Goal: Download file/media

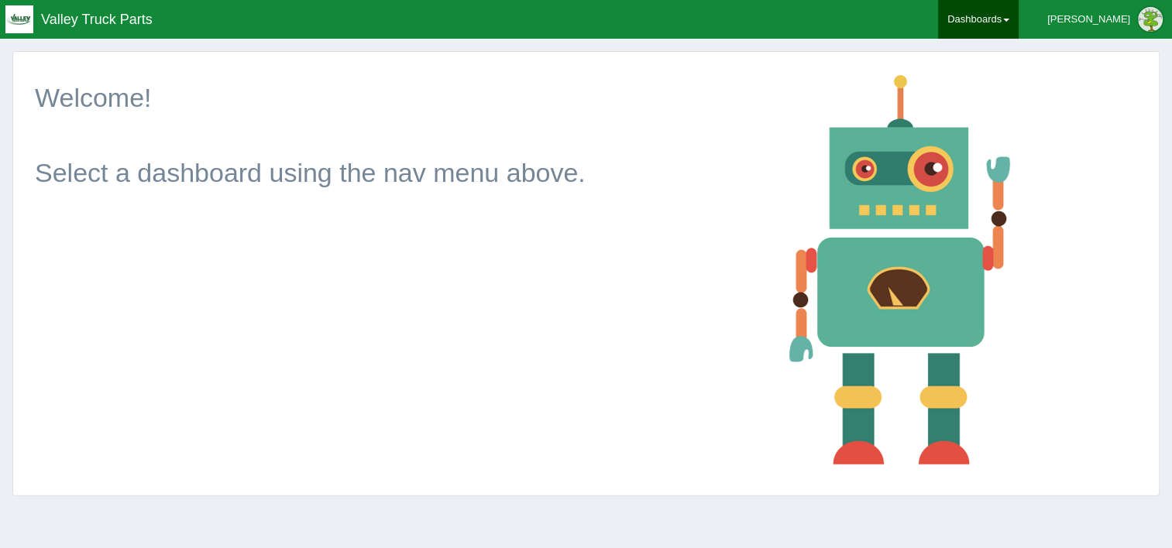
click at [1019, 19] on link "Dashboards" at bounding box center [978, 19] width 81 height 39
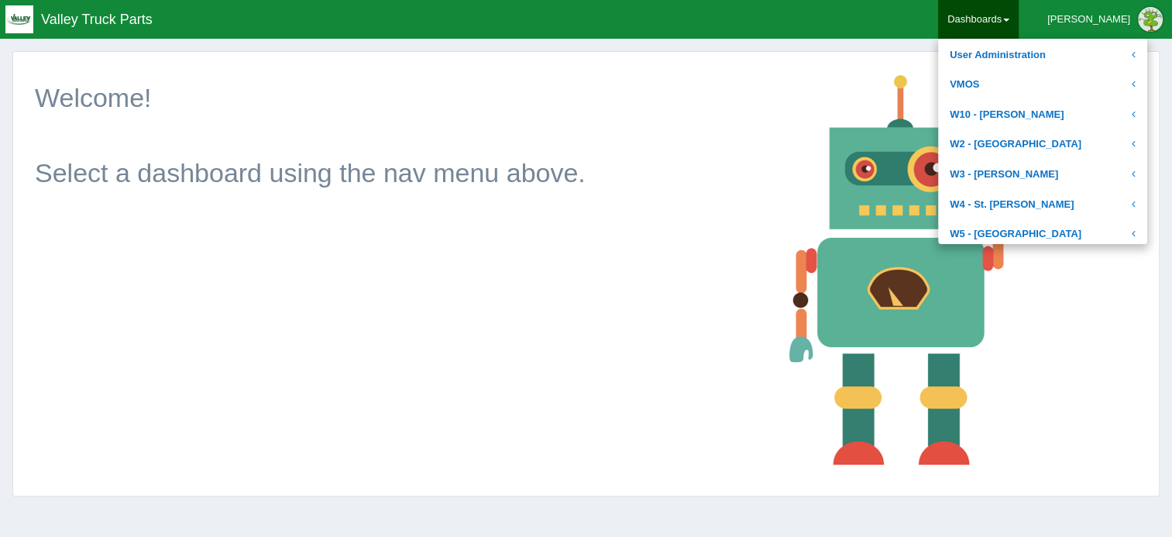
scroll to position [660, 0]
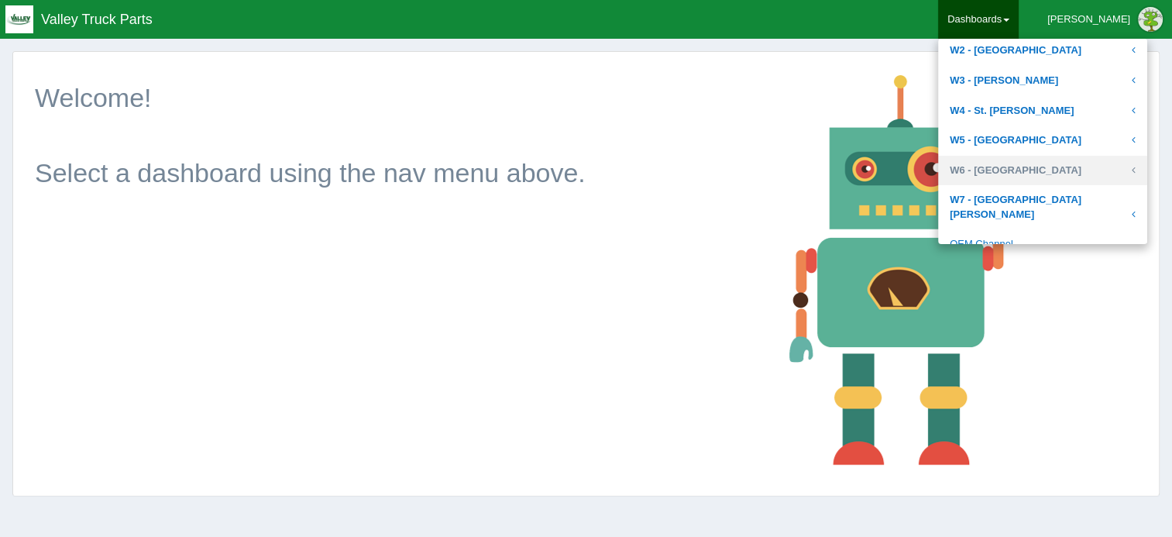
click at [1033, 162] on link "W6 - [GEOGRAPHIC_DATA]" at bounding box center [1042, 171] width 209 height 30
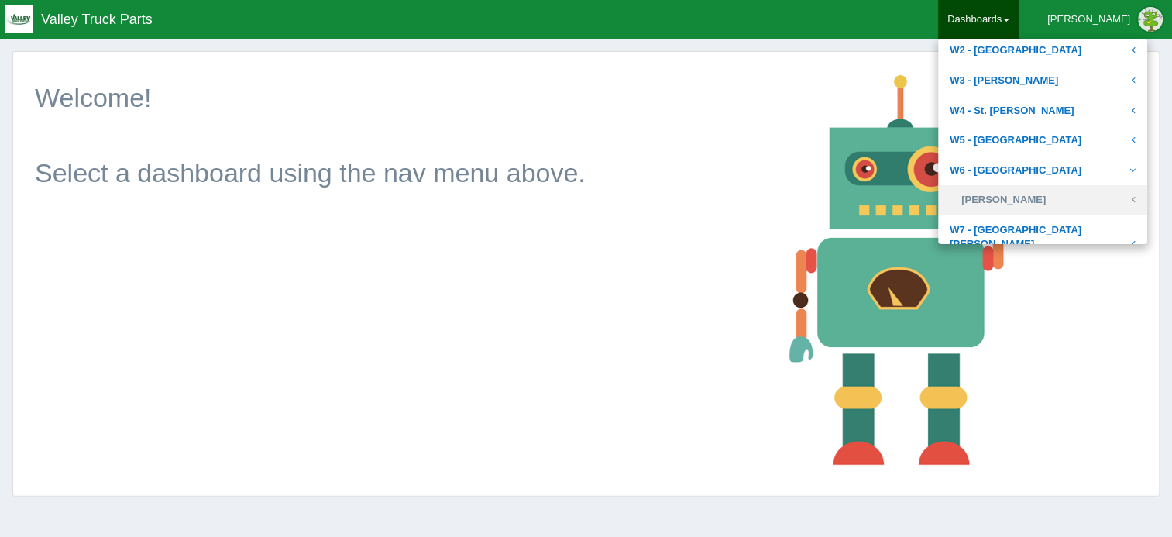
click at [1033, 194] on link "[PERSON_NAME]" at bounding box center [1042, 200] width 209 height 30
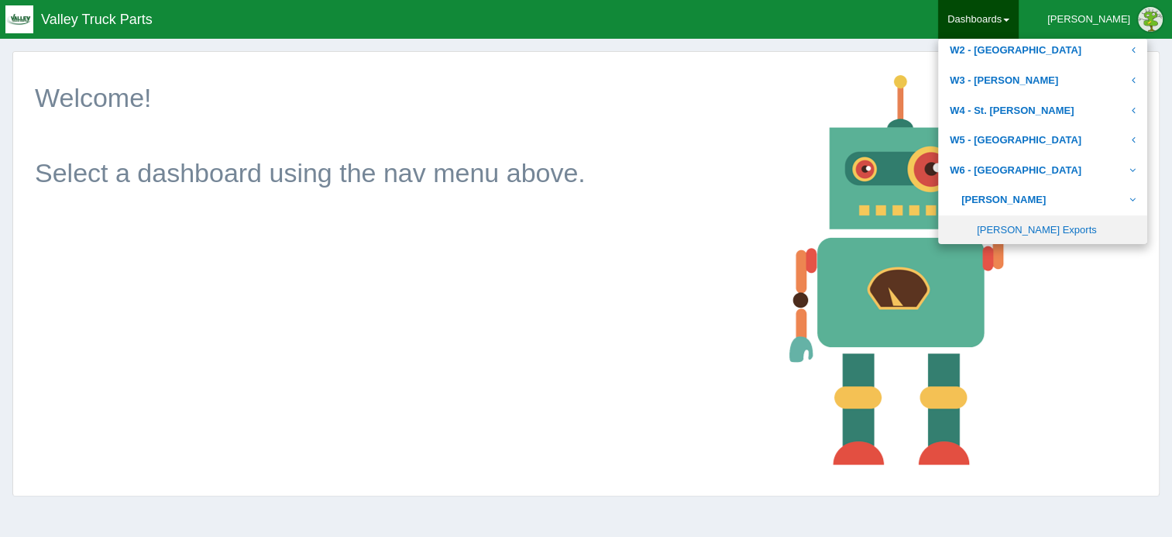
click at [1033, 223] on link "[PERSON_NAME] Exports" at bounding box center [1042, 230] width 209 height 30
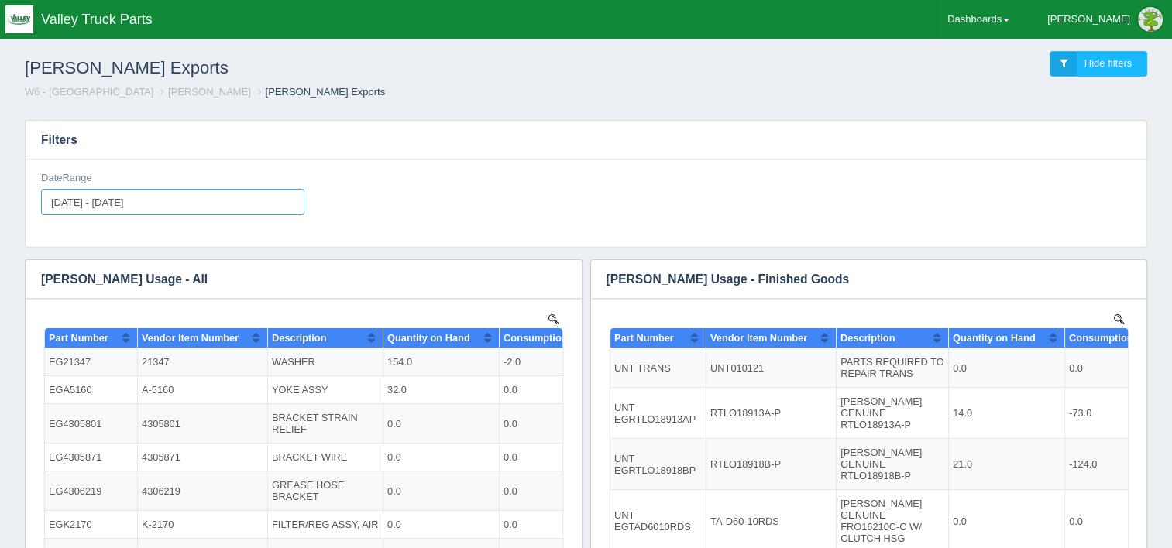
type input "2025-08-01"
type input "2025-08-31"
click at [201, 198] on input "2025-08-01 - 2025-08-31" at bounding box center [172, 202] width 263 height 26
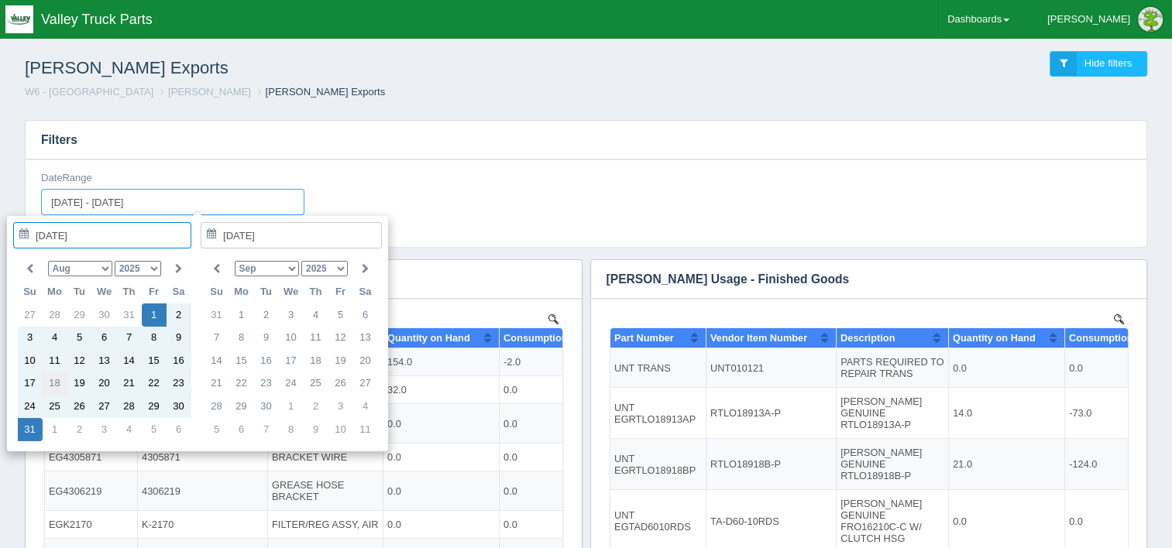
type input "2025-08-18"
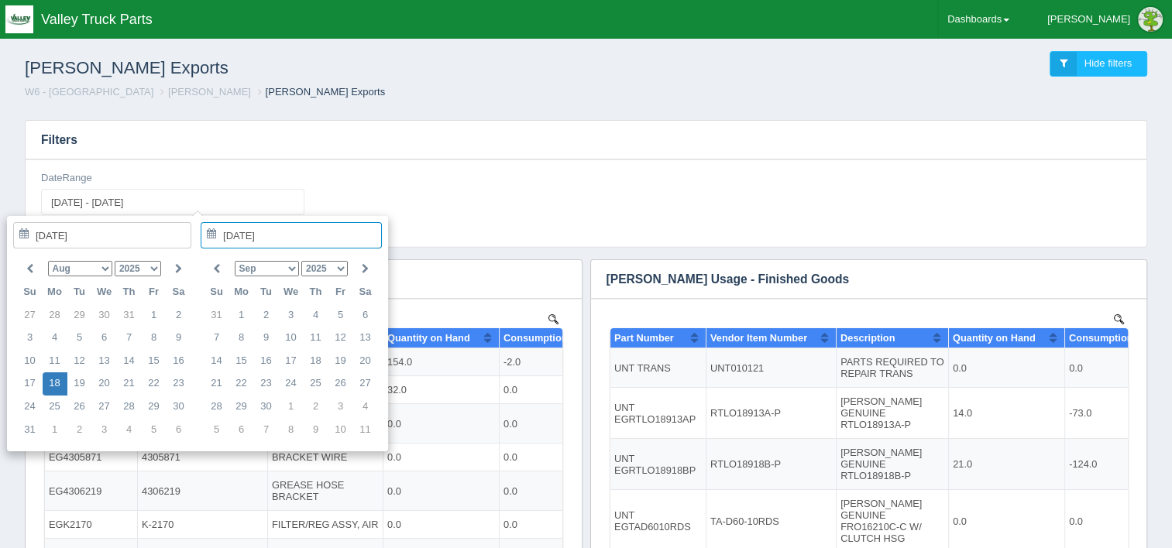
type input "2025-08-18"
type input "2025-08-18 - 2025-08-18"
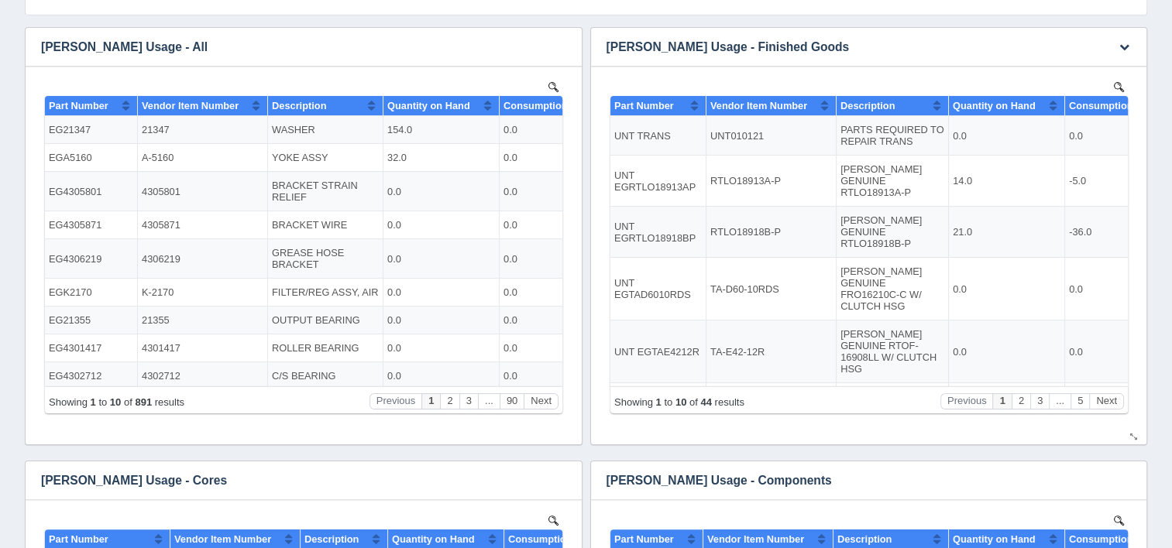
scroll to position [465, 0]
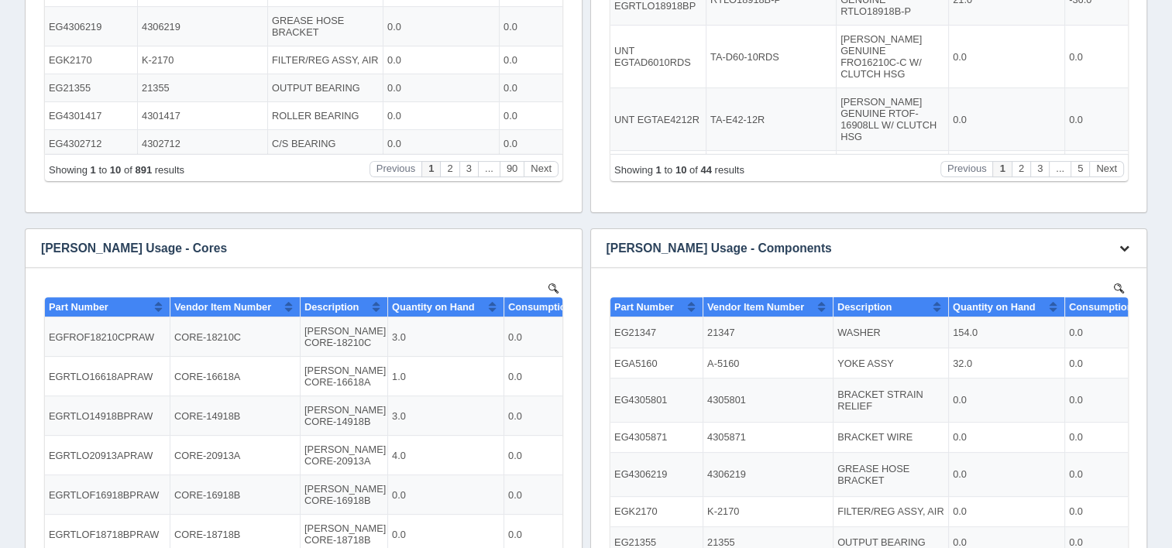
click at [1115, 245] on button "button" at bounding box center [1124, 249] width 21 height 24
click at [1095, 271] on link "Download CSV" at bounding box center [1073, 271] width 124 height 22
click at [1166, 62] on div "Eaton Exports Hide filters W6 - Plainfield Lora Gray Eaton Exports Filters Date…" at bounding box center [586, 137] width 1172 height 1143
